Goal: Task Accomplishment & Management: Complete application form

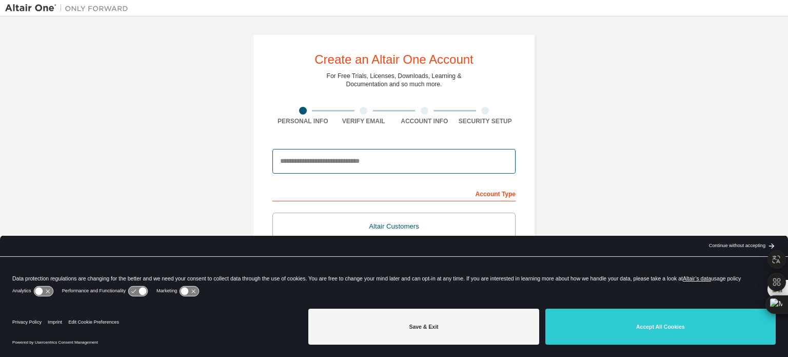
click at [349, 162] on input "email" at bounding box center [393, 161] width 243 height 25
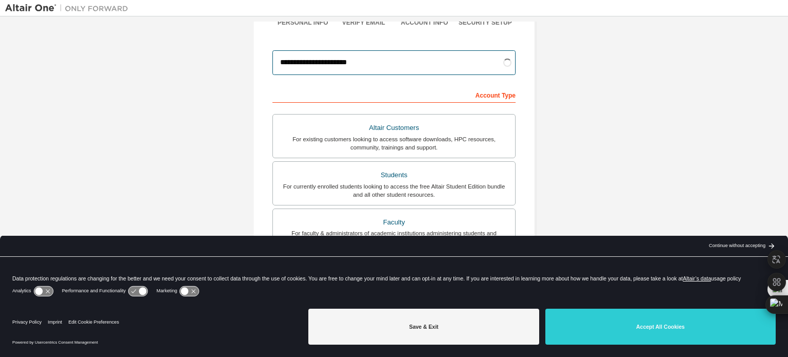
scroll to position [130, 0]
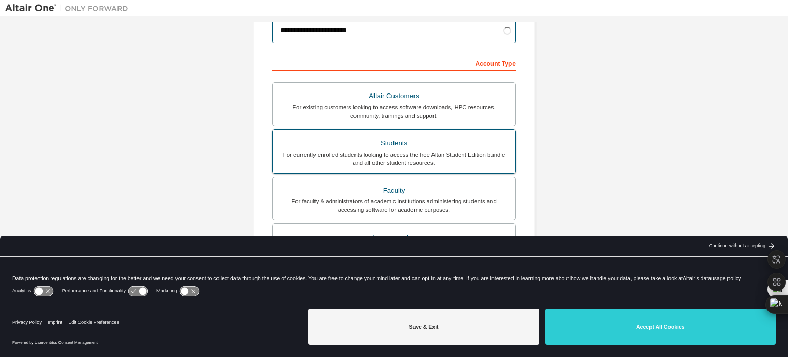
type input "**********"
click at [439, 143] on div "Students" at bounding box center [394, 143] width 230 height 14
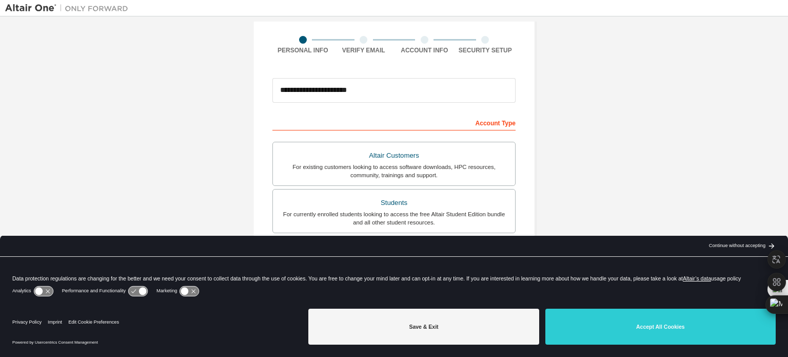
scroll to position [241, 0]
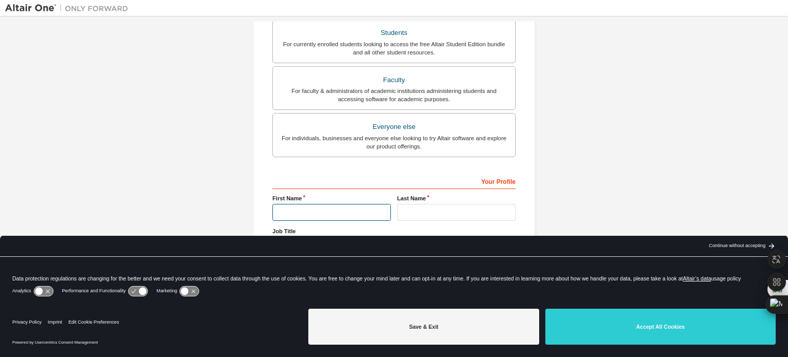
click at [322, 209] on input "text" at bounding box center [331, 212] width 118 height 17
type input "*****"
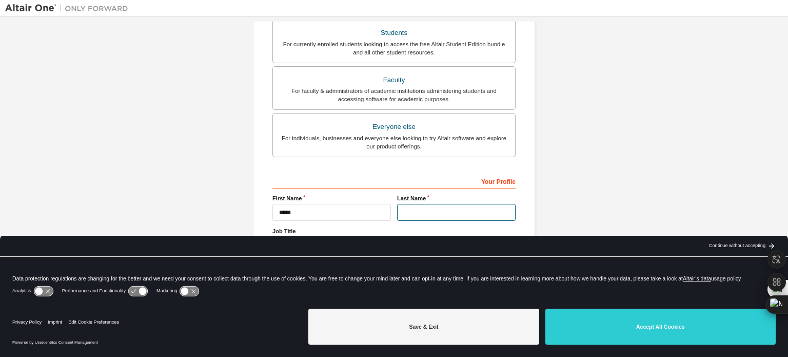
click at [431, 209] on input "text" at bounding box center [456, 212] width 118 height 17
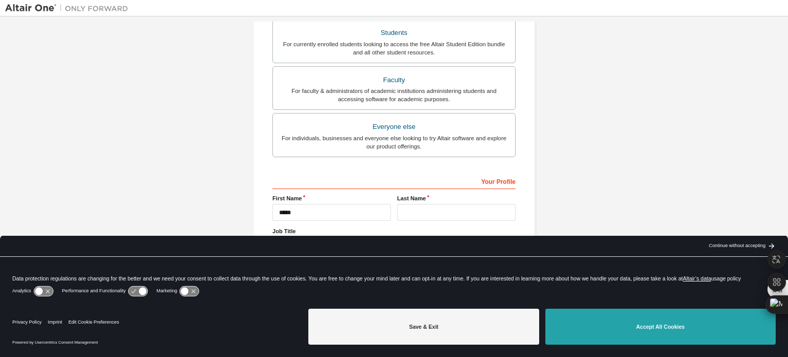
click at [682, 324] on button "Accept All Cookies" at bounding box center [660, 326] width 230 height 36
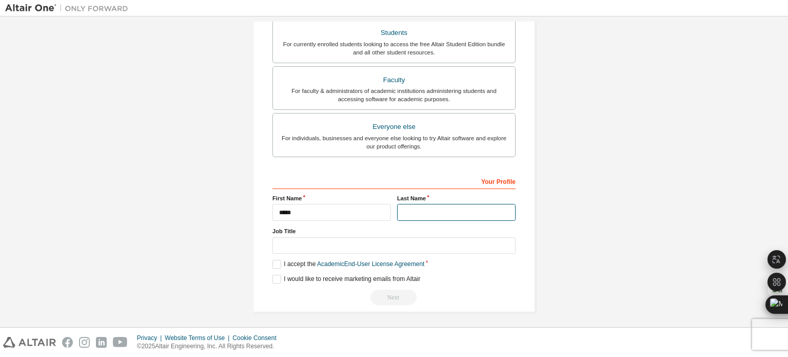
click at [406, 211] on input "text" at bounding box center [456, 212] width 118 height 17
type input "*"
type input "****"
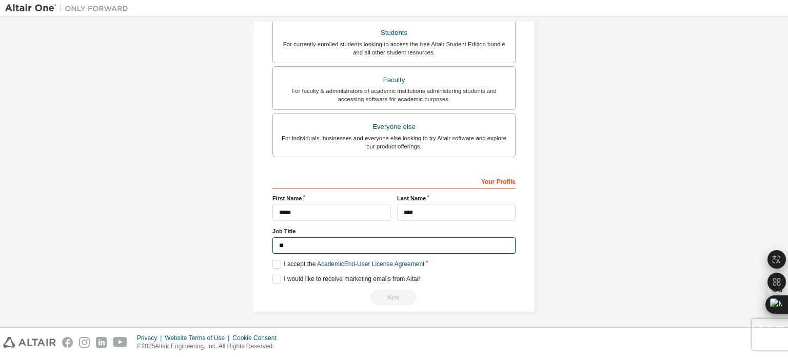
type input "*"
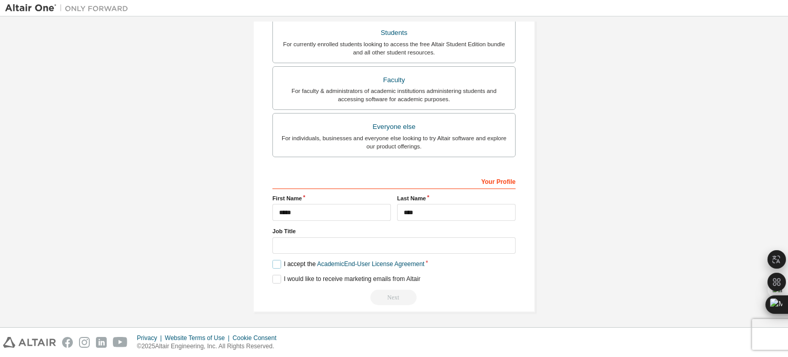
click at [279, 264] on label "I accept the Academic End-User License Agreement" at bounding box center [348, 264] width 152 height 9
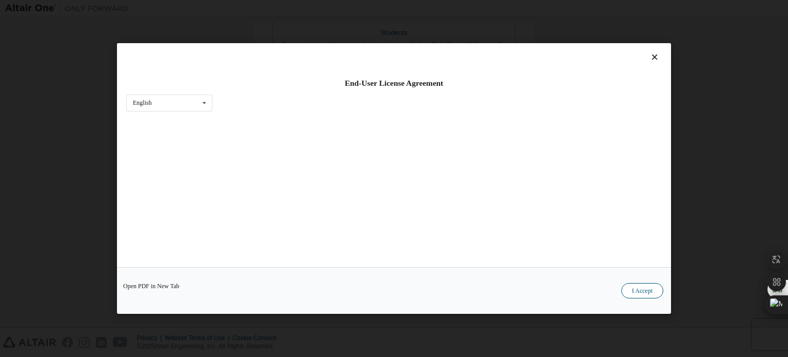
click at [638, 286] on button "I Accept" at bounding box center [642, 290] width 42 height 15
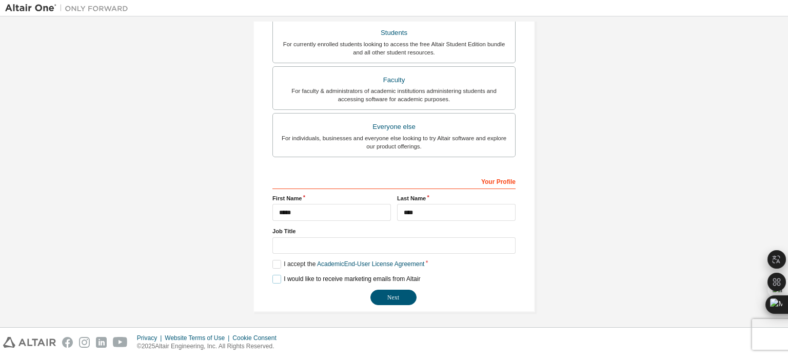
click at [279, 278] on label "I would like to receive marketing emails from Altair" at bounding box center [346, 278] width 148 height 9
click at [398, 296] on button "Next" at bounding box center [393, 296] width 46 height 15
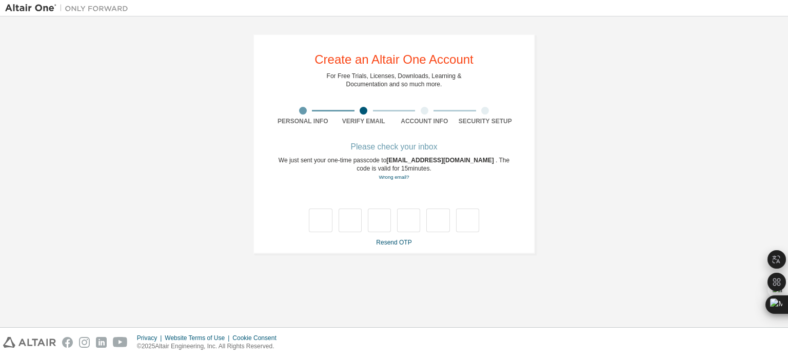
scroll to position [0, 0]
type input "*"
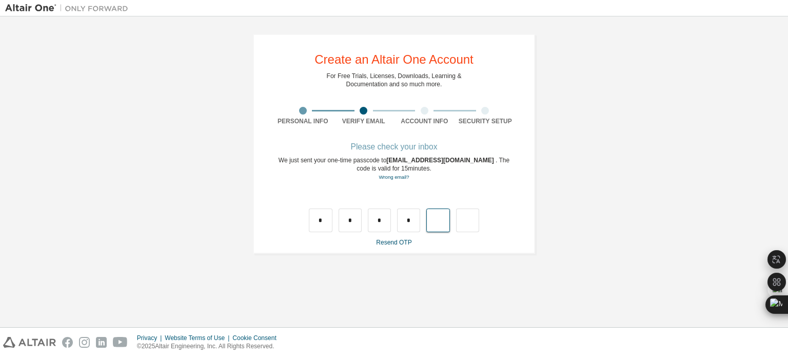
type input "*"
